Goal: Information Seeking & Learning: Learn about a topic

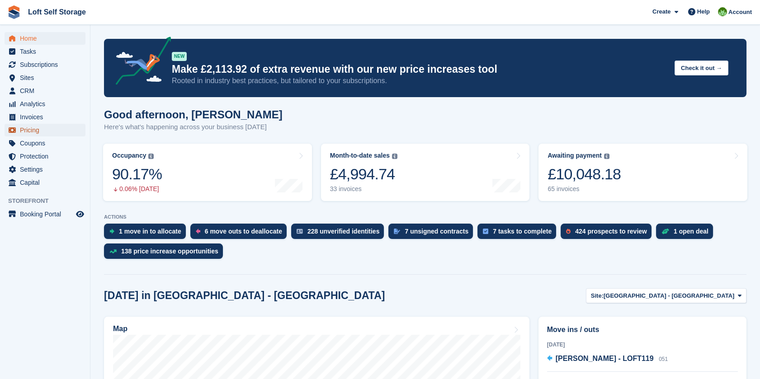
click at [31, 131] on span "Pricing" at bounding box center [47, 130] width 54 height 13
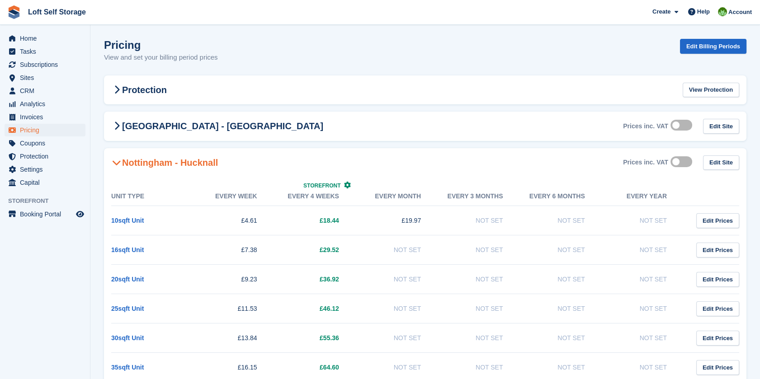
click at [184, 165] on h2 "Nottingham - Hucknall" at bounding box center [164, 162] width 107 height 11
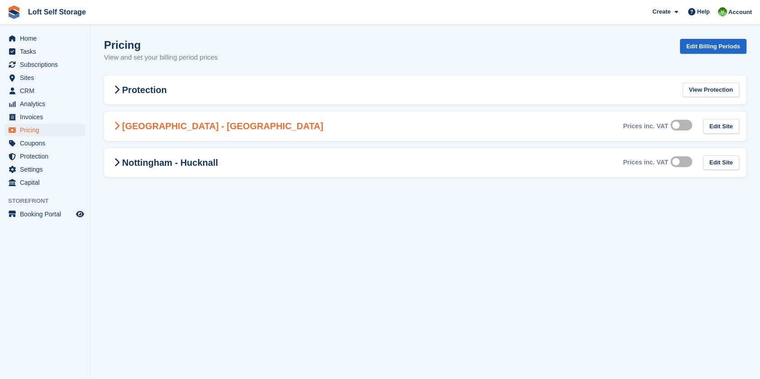
click at [205, 130] on h2 "[GEOGRAPHIC_DATA] - [GEOGRAPHIC_DATA]" at bounding box center [217, 126] width 212 height 11
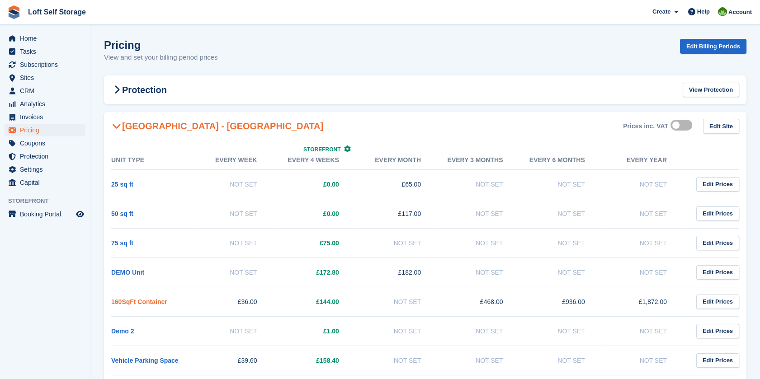
click at [156, 298] on link "160SqFt Container" at bounding box center [139, 301] width 56 height 7
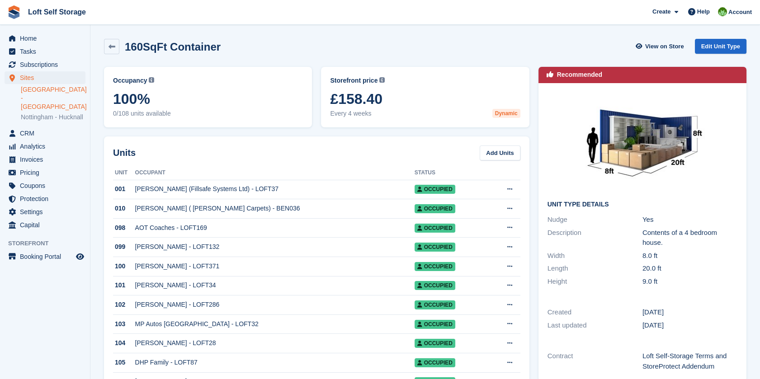
click at [386, 114] on span "Every 4 weeks Dynamic" at bounding box center [425, 113] width 190 height 9
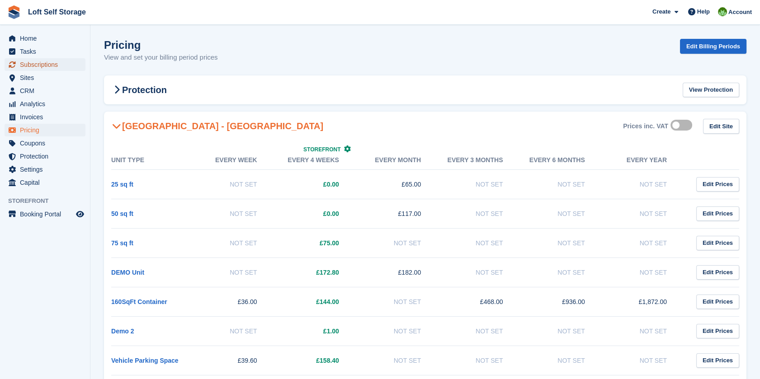
click at [52, 66] on span "Subscriptions" at bounding box center [47, 64] width 54 height 13
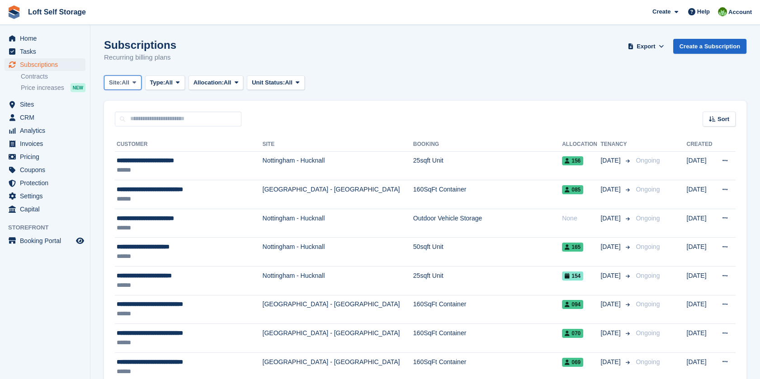
click at [132, 82] on span at bounding box center [134, 82] width 7 height 7
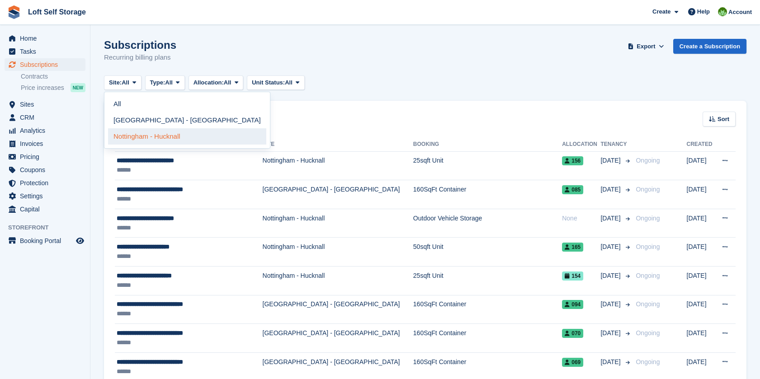
click at [146, 134] on link "Nottingham - Hucknall" at bounding box center [187, 136] width 158 height 16
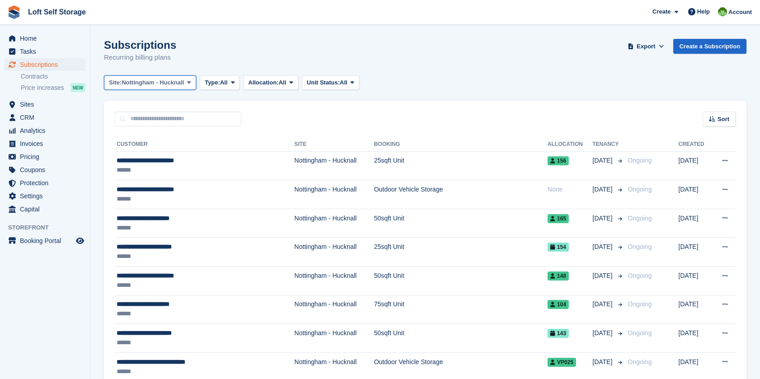
click at [176, 86] on span "Nottingham - Hucknall" at bounding box center [153, 82] width 62 height 9
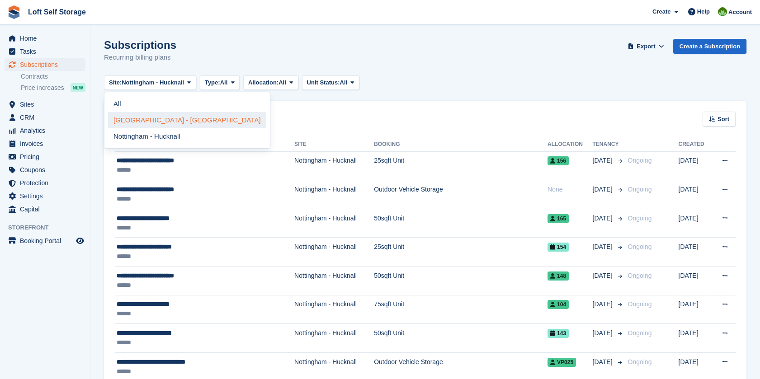
click at [170, 119] on link "[GEOGRAPHIC_DATA] - [GEOGRAPHIC_DATA]" at bounding box center [187, 120] width 158 height 16
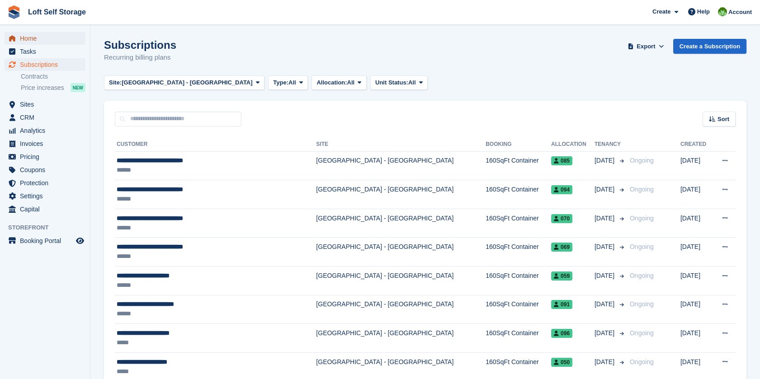
click at [33, 42] on span "Home" at bounding box center [47, 38] width 54 height 13
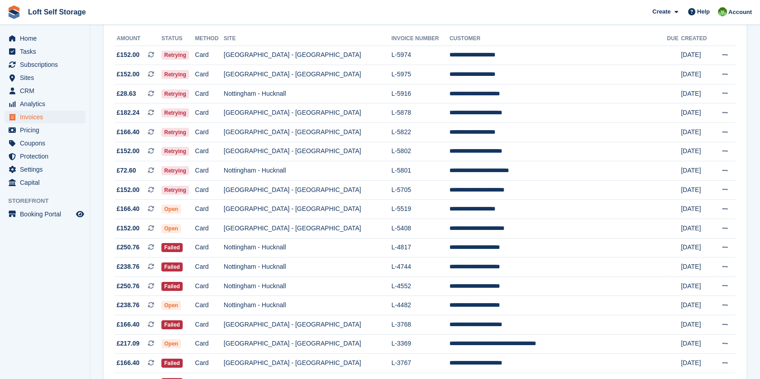
scroll to position [107, 0]
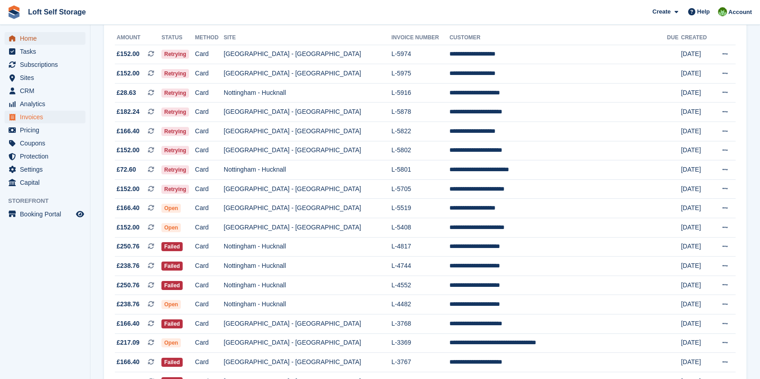
click at [28, 37] on span "Home" at bounding box center [47, 38] width 54 height 13
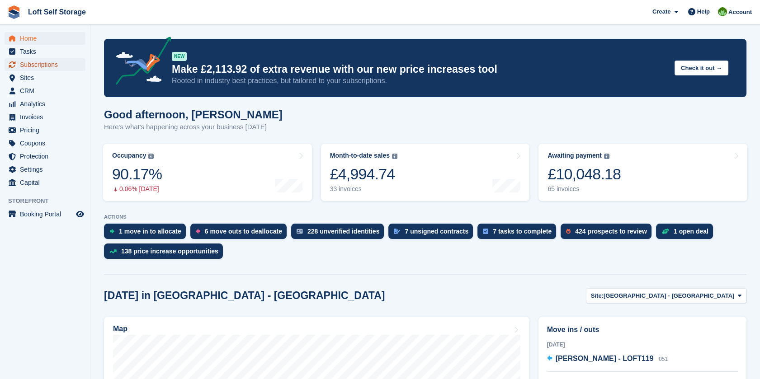
click at [45, 69] on span "Subscriptions" at bounding box center [47, 64] width 54 height 13
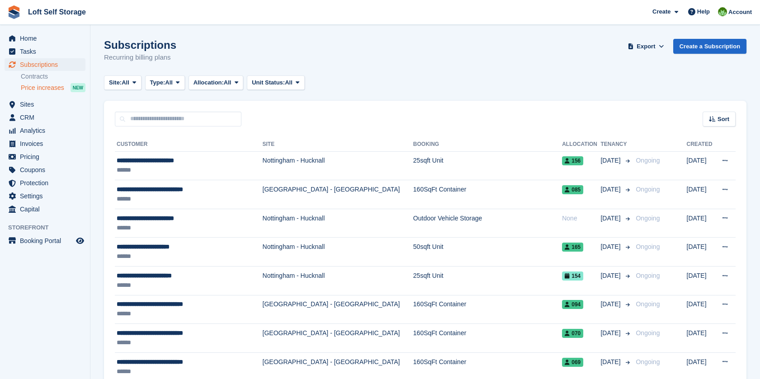
click at [59, 87] on span "Price increases" at bounding box center [42, 88] width 43 height 9
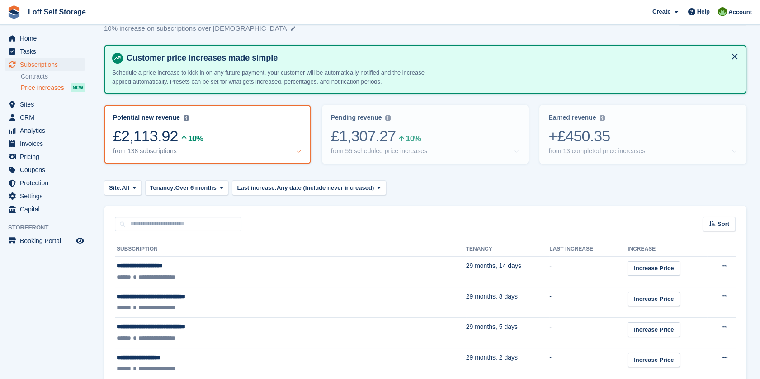
scroll to position [21, 0]
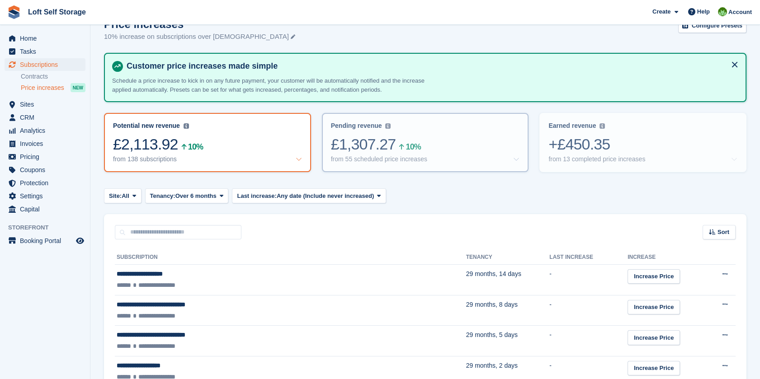
click at [488, 159] on div "from 55 scheduled price increases" at bounding box center [425, 160] width 189 height 8
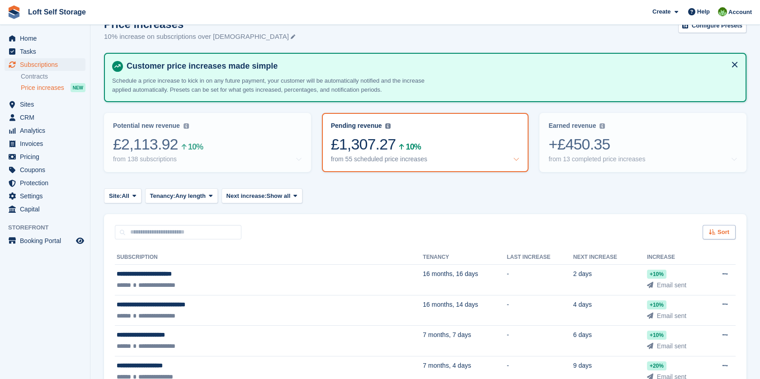
click at [728, 232] on span "Sort" at bounding box center [723, 232] width 12 height 9
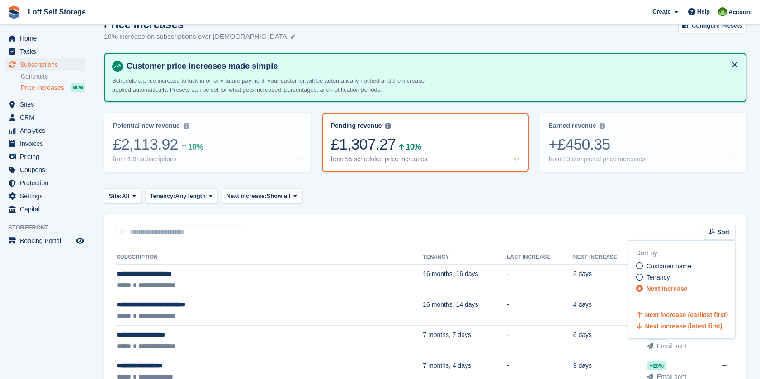
click at [661, 329] on span "Next increase (latest first)" at bounding box center [683, 326] width 77 height 7
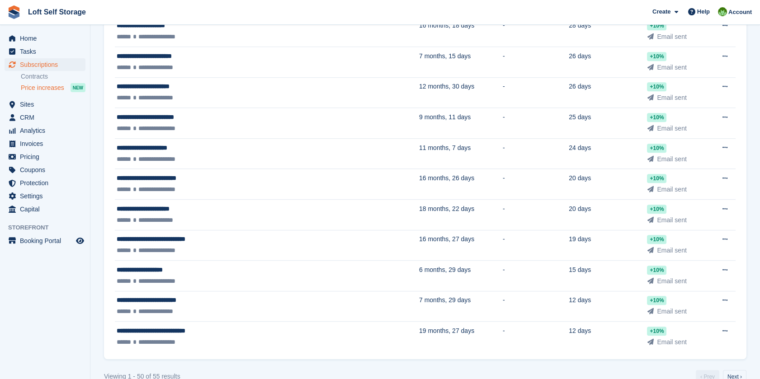
scroll to position [1476, 0]
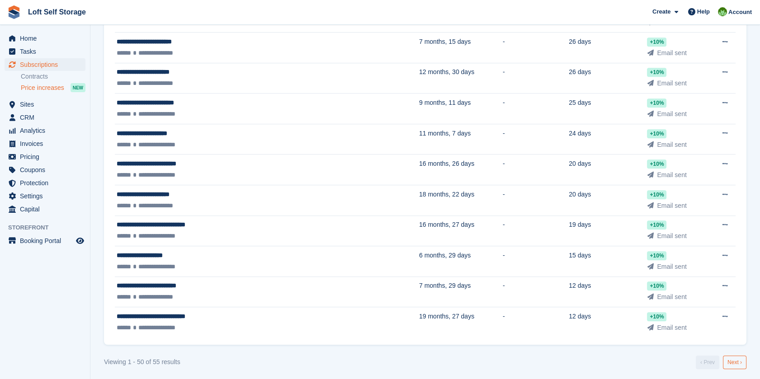
click at [741, 359] on link "Next ›" at bounding box center [735, 363] width 24 height 14
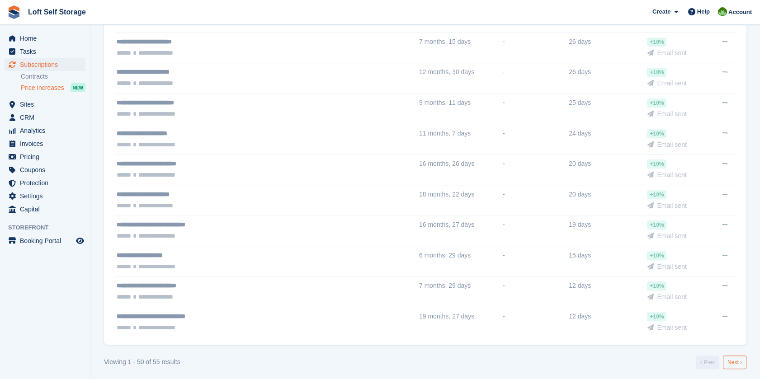
scroll to position [103, 0]
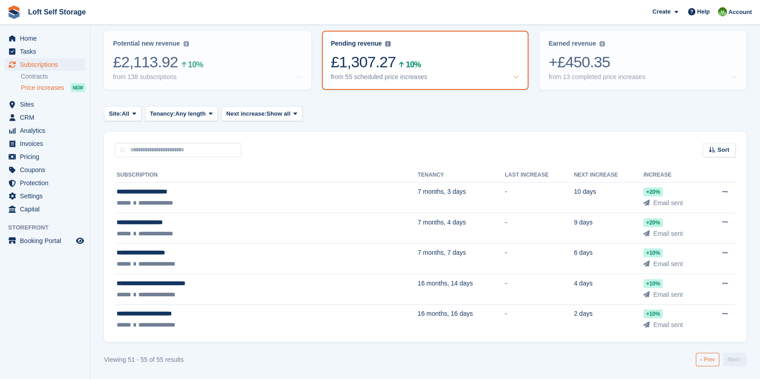
click at [707, 356] on link "‹ Prev" at bounding box center [708, 360] width 24 height 14
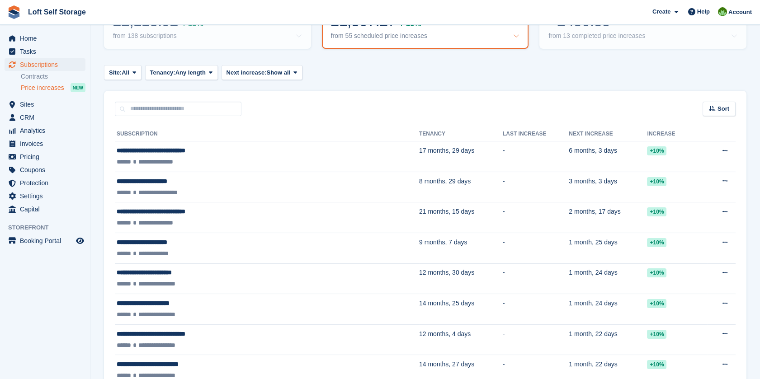
scroll to position [142, 0]
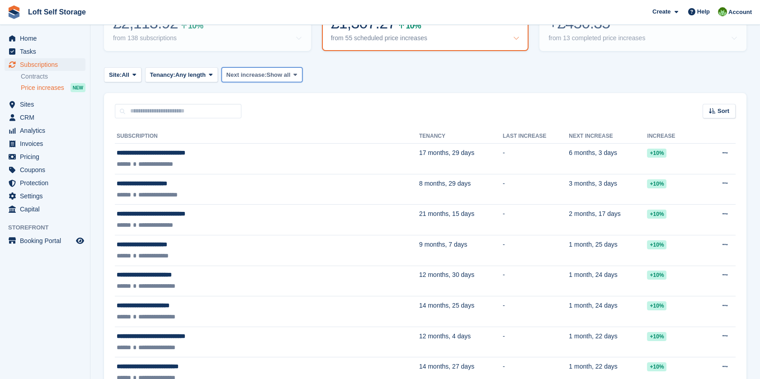
click at [286, 69] on button "Next increase: Show all" at bounding box center [262, 74] width 81 height 15
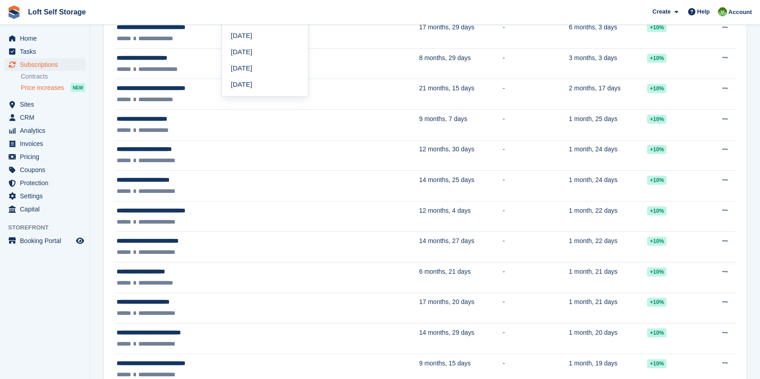
scroll to position [0, 0]
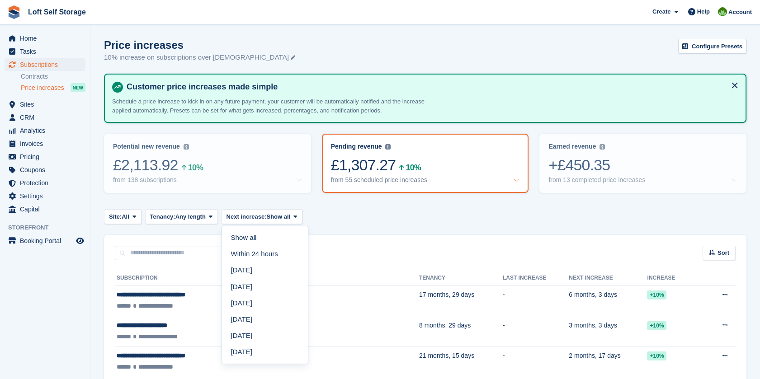
click at [570, 210] on div "Site: All All [GEOGRAPHIC_DATA] - [GEOGRAPHIC_DATA] [GEOGRAPHIC_DATA] - [GEOGRA…" at bounding box center [425, 216] width 642 height 15
click at [592, 170] on div "+£450.35" at bounding box center [642, 165] width 189 height 19
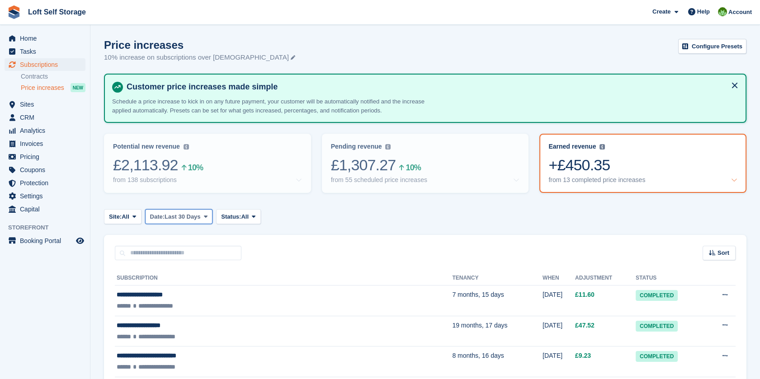
click at [204, 219] on span at bounding box center [205, 216] width 7 height 7
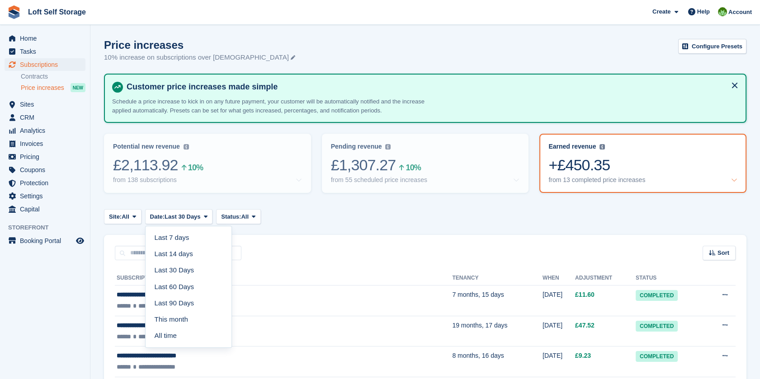
click at [326, 216] on div "Site: All All [GEOGRAPHIC_DATA] - [GEOGRAPHIC_DATA] [GEOGRAPHIC_DATA] - [GEOGRA…" at bounding box center [425, 216] width 642 height 15
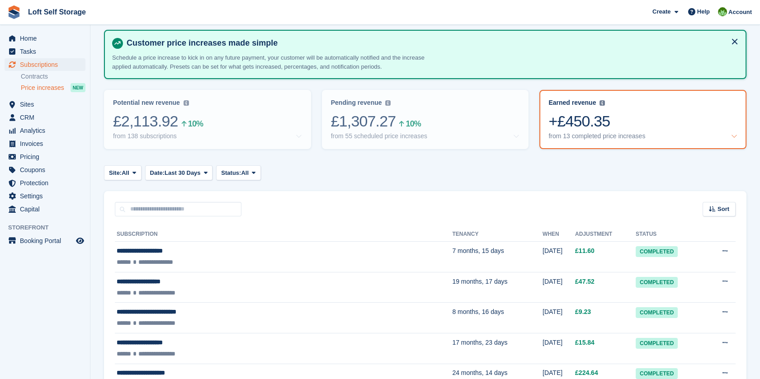
scroll to position [79, 0]
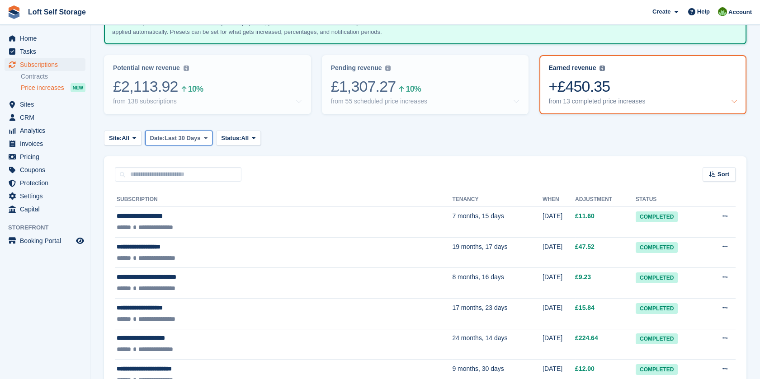
click at [200, 137] on span "Last 30 Days" at bounding box center [183, 138] width 36 height 9
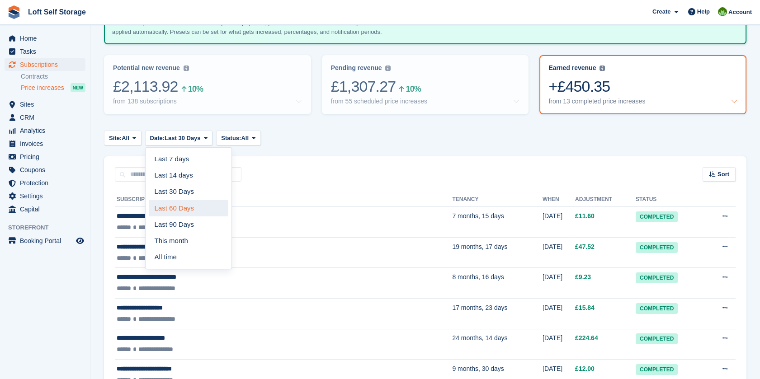
click at [194, 205] on link "Last 60 Days" at bounding box center [188, 208] width 79 height 16
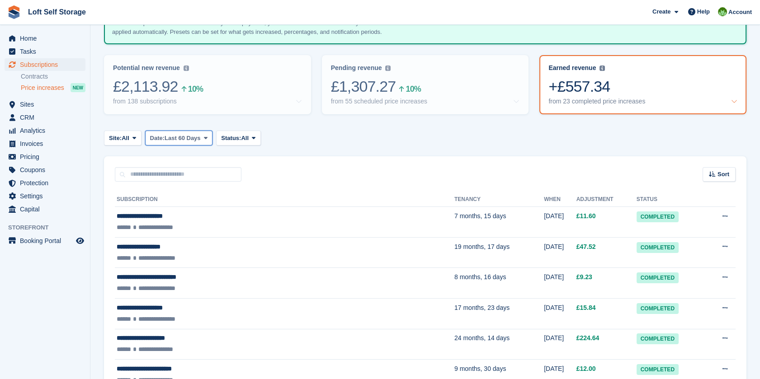
click at [188, 145] on button "Date: Last 60 Days" at bounding box center [179, 138] width 68 height 15
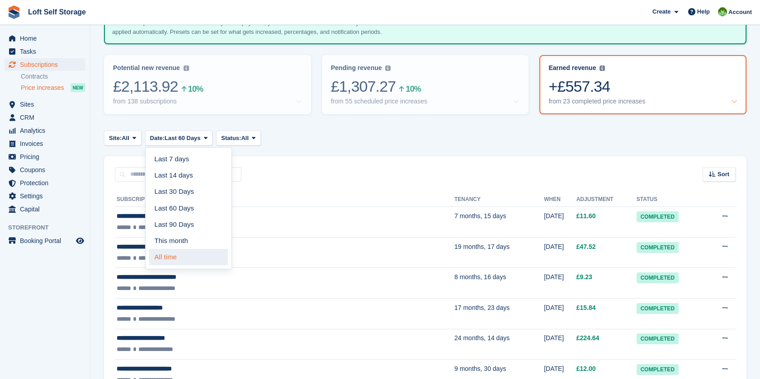
click at [181, 259] on link "All time" at bounding box center [188, 257] width 79 height 16
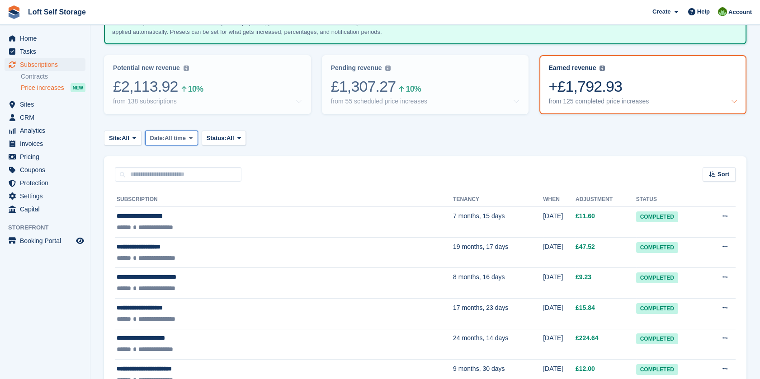
click at [191, 140] on span at bounding box center [190, 137] width 7 height 7
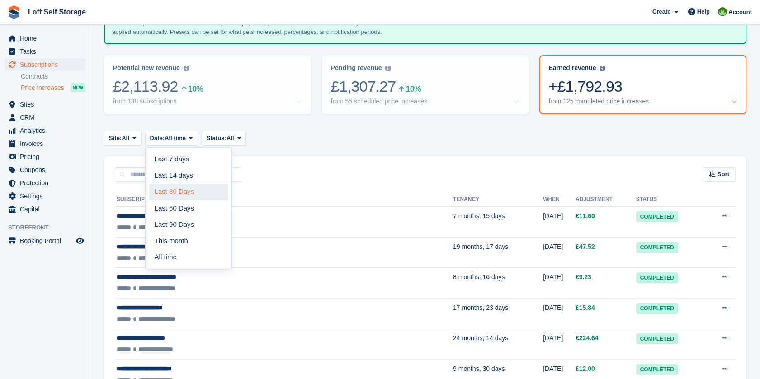
click at [186, 190] on link "Last 30 Days" at bounding box center [188, 192] width 79 height 16
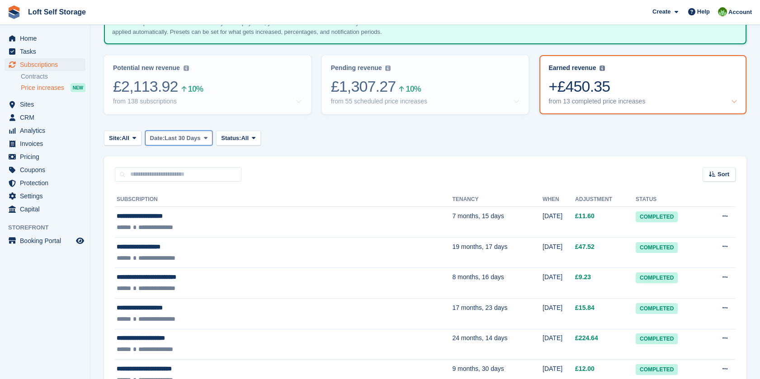
click at [184, 139] on span "Last 30 Days" at bounding box center [183, 138] width 36 height 9
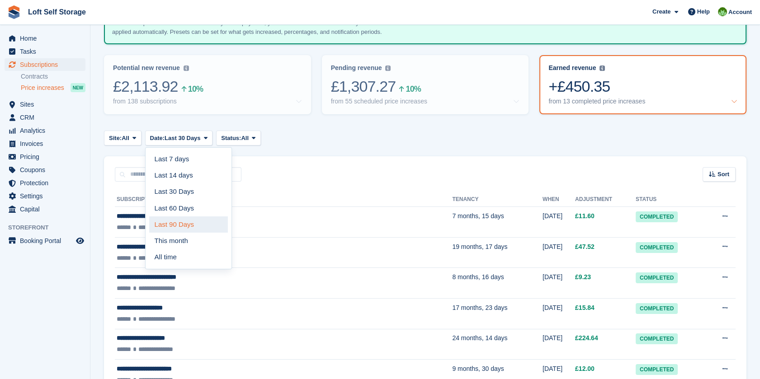
click at [192, 217] on link "Last 90 Days" at bounding box center [188, 225] width 79 height 16
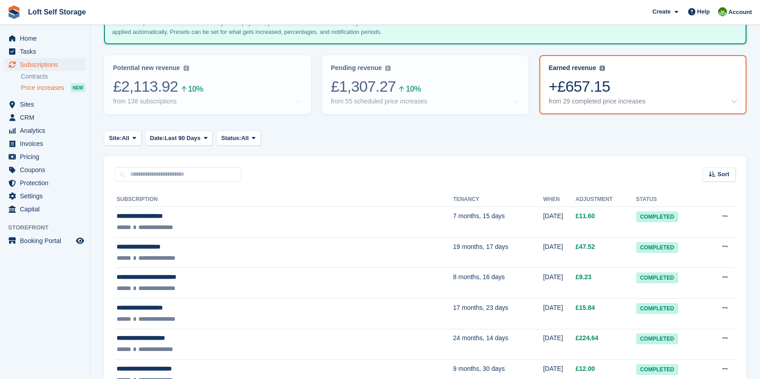
click at [734, 102] on icon at bounding box center [734, 101] width 6 height 6
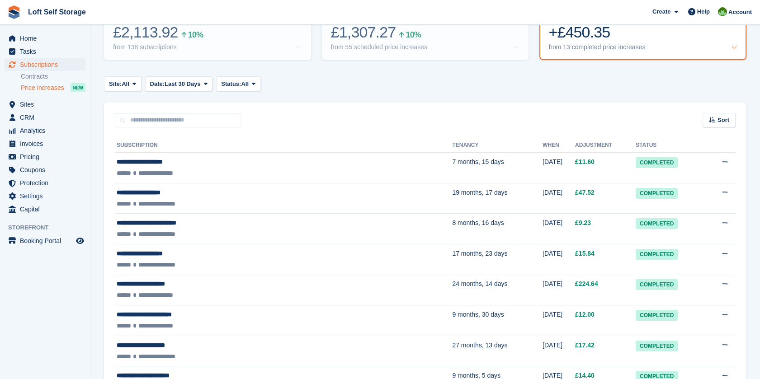
scroll to position [134, 0]
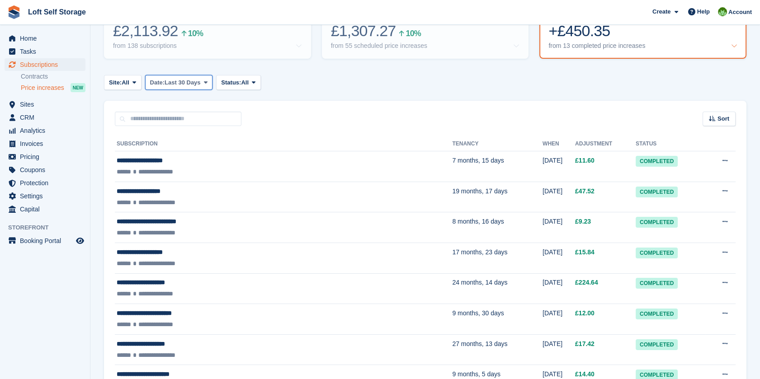
click at [202, 83] on button "Date: Last 30 Days" at bounding box center [179, 82] width 68 height 15
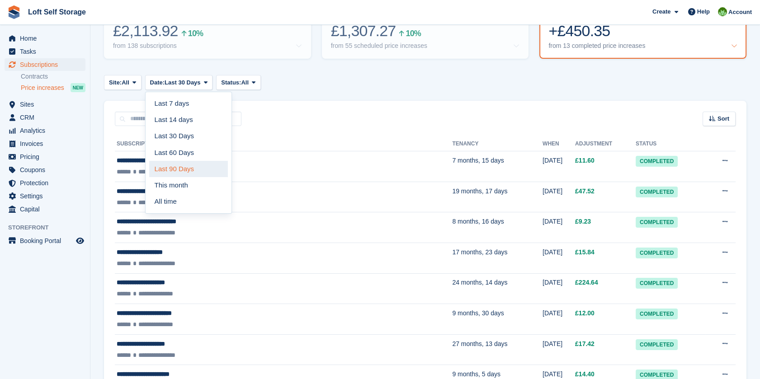
click at [189, 163] on link "Last 90 Days" at bounding box center [188, 169] width 79 height 16
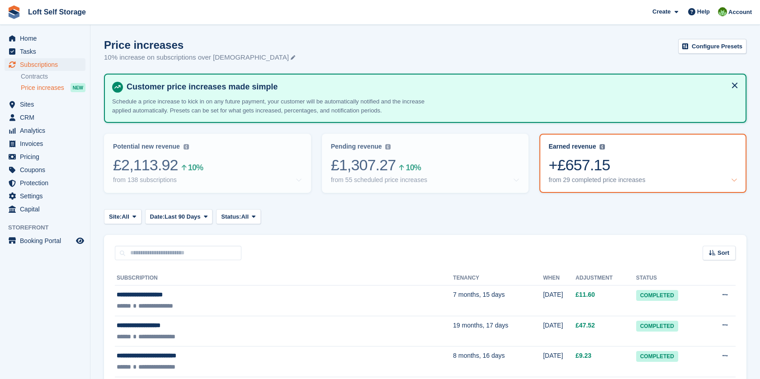
click at [738, 184] on div "Earned revenue Revenue earned in the Last 90 Days from completed price increase…" at bounding box center [642, 163] width 205 height 57
click at [165, 216] on span "Date:" at bounding box center [157, 216] width 15 height 9
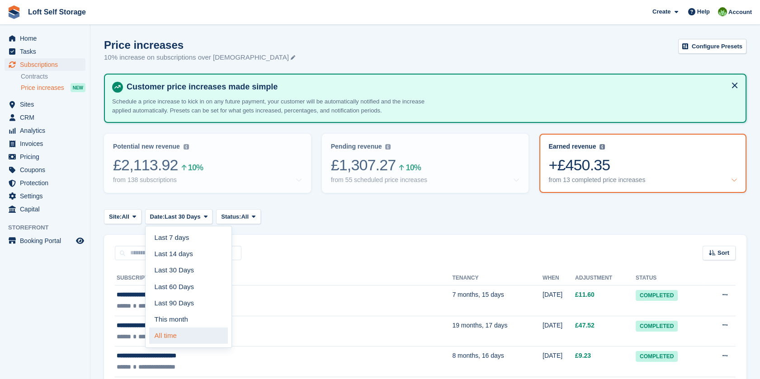
click at [179, 335] on link "All time" at bounding box center [188, 336] width 79 height 16
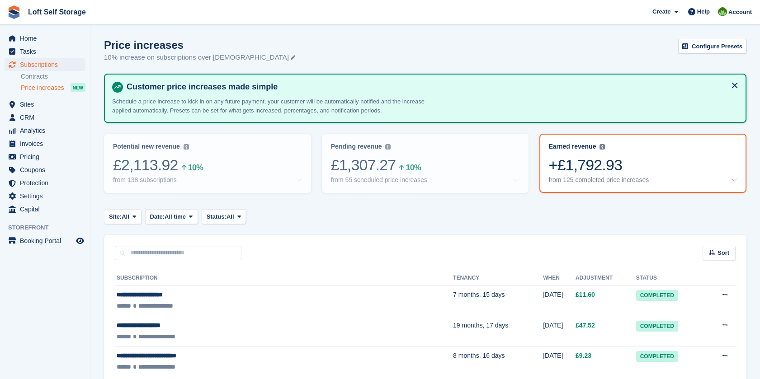
click at [734, 87] on button at bounding box center [734, 85] width 14 height 14
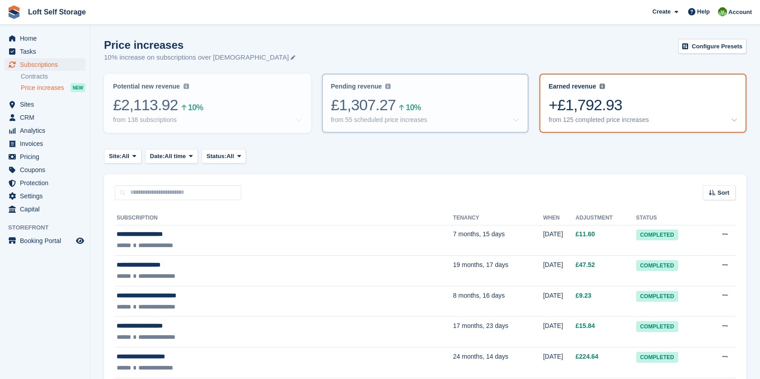
click at [438, 123] on div "from 55 scheduled price increases" at bounding box center [425, 120] width 189 height 8
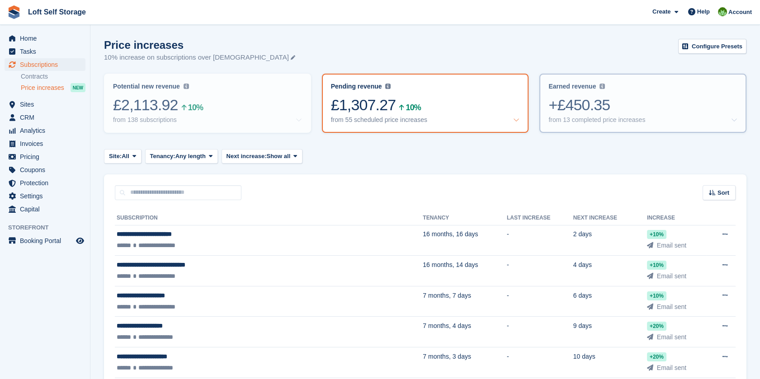
click at [657, 82] on div "Earned revenue Revenue earned in the Last 30 Days from completed price increase…" at bounding box center [642, 103] width 205 height 57
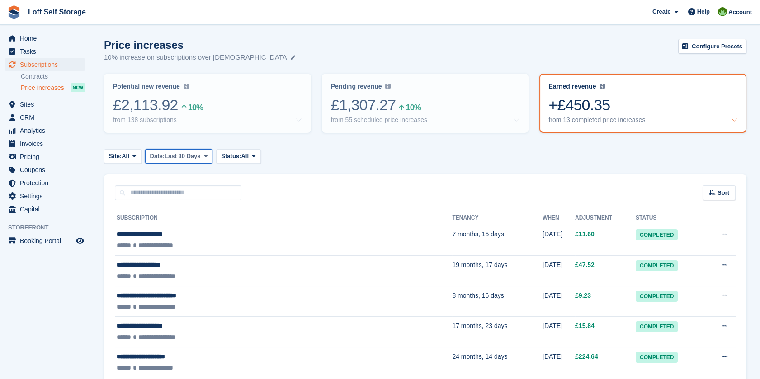
click at [192, 158] on span "Last 30 Days" at bounding box center [183, 156] width 36 height 9
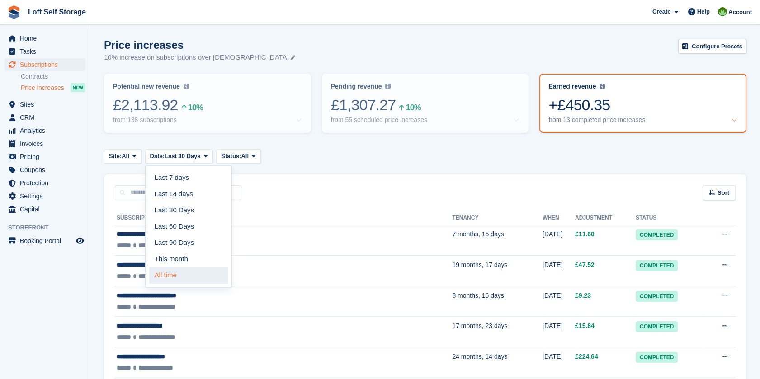
click at [188, 272] on link "All time" at bounding box center [188, 276] width 79 height 16
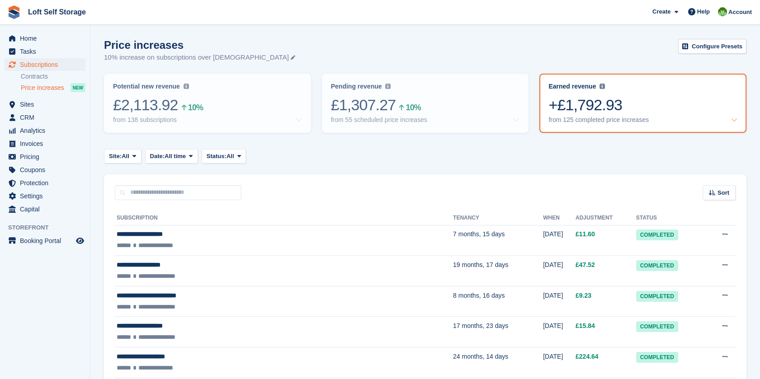
click at [637, 51] on div "Price increases 10% increase on subscriptions over [DEMOGRAPHIC_DATA] Configure…" at bounding box center [425, 56] width 642 height 35
